Goal: Information Seeking & Learning: Learn about a topic

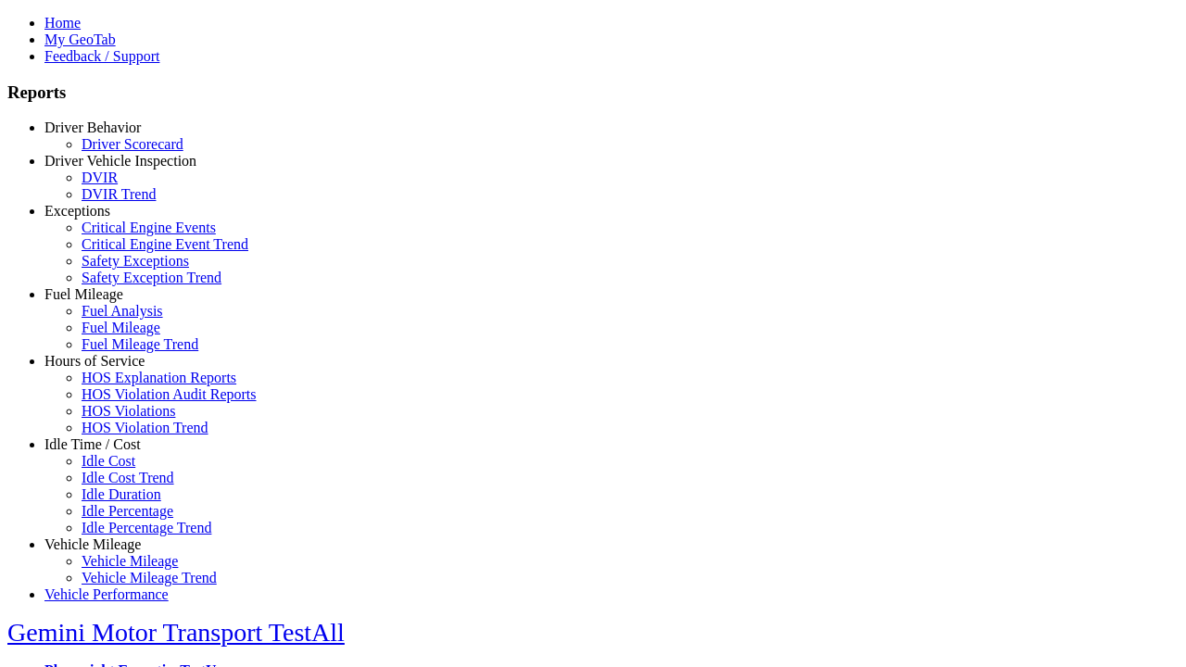
click at [107, 452] on link "Idle Time / Cost" at bounding box center [92, 444] width 96 height 16
click at [120, 520] on link "Idle Percentage Trend" at bounding box center [147, 528] width 130 height 16
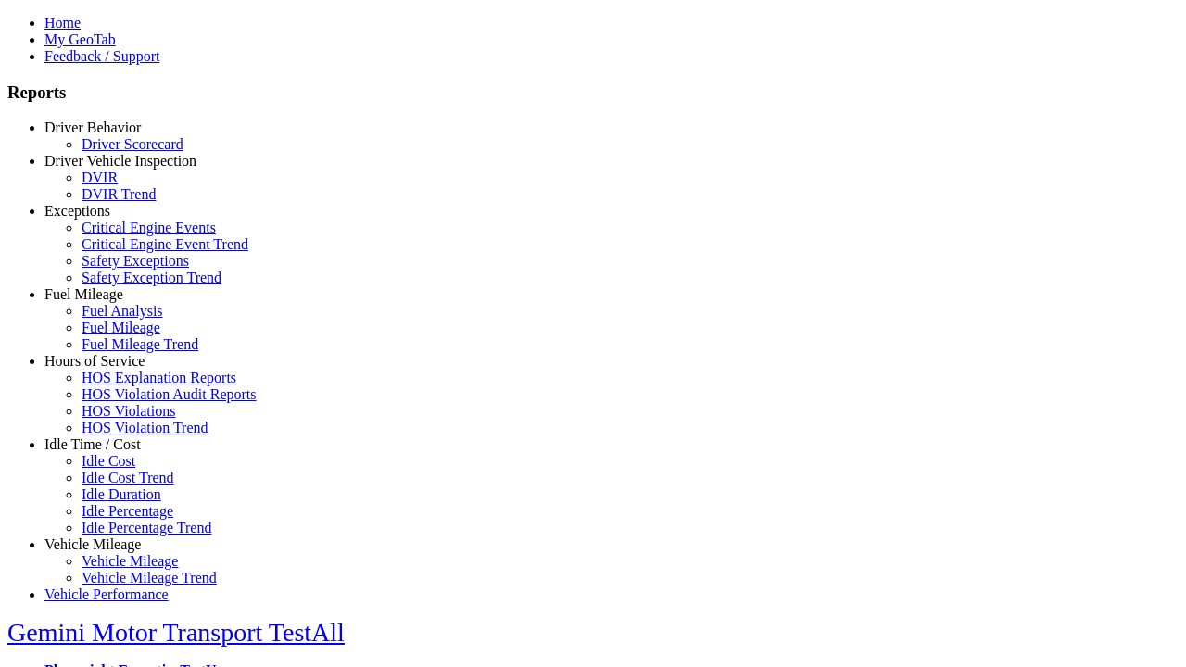
select select "**"
type input "**********"
